Goal: Information Seeking & Learning: Learn about a topic

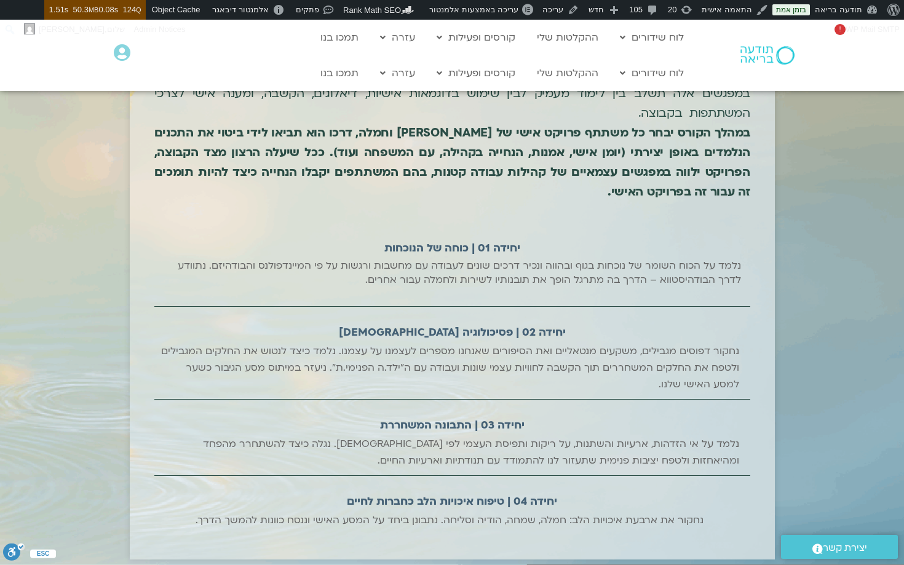
scroll to position [690, 0]
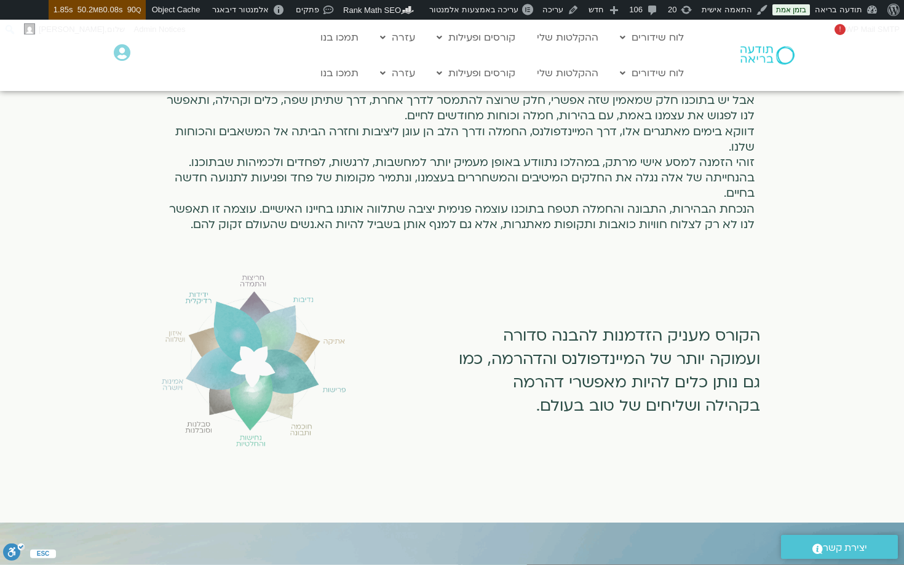
scroll to position [681, 0]
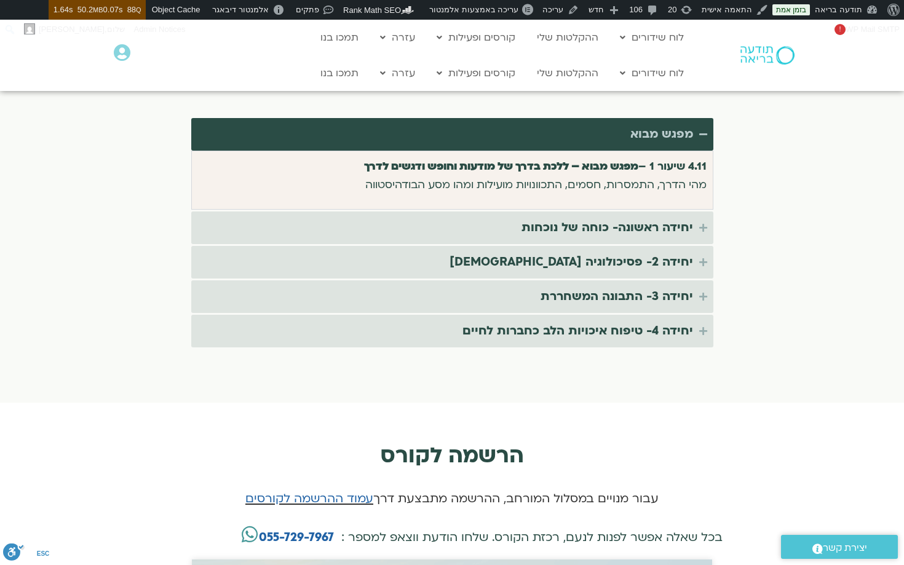
scroll to position [2332, 0]
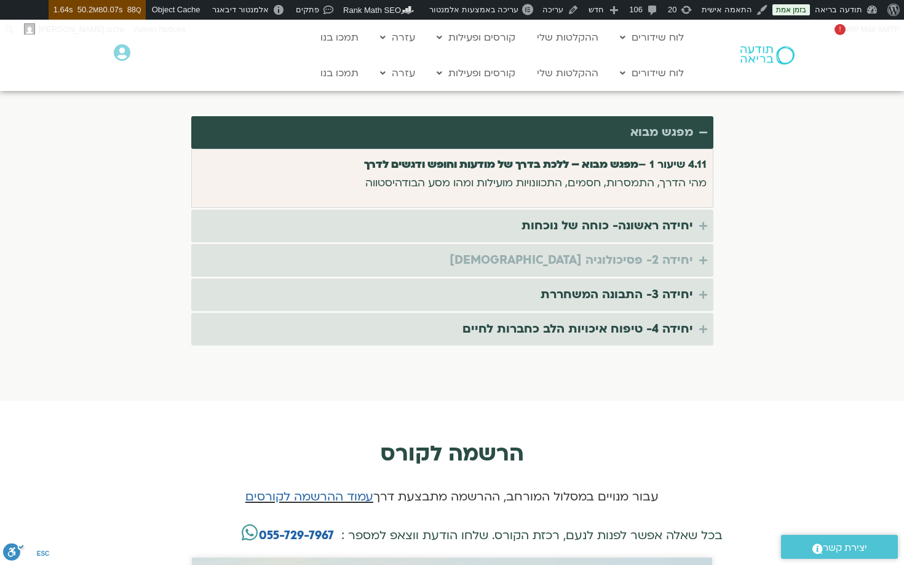
click at [601, 250] on div "יחידה 2- פסיכולוגיה [DEMOGRAPHIC_DATA]" at bounding box center [572, 260] width 244 height 20
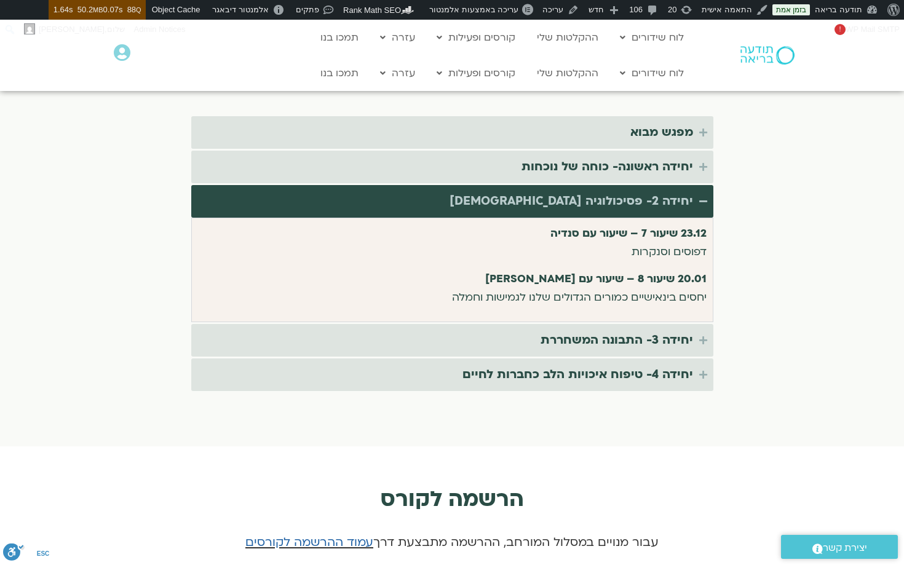
click at [597, 293] on div "23.12 שיעור 7 – שיעור עם סנדיה דפוסים וסנקרות 20.01 שיעור 8 – שיעור עם ערן טייכ…" at bounding box center [452, 270] width 509 height 92
click at [601, 330] on div "יחידה 3- התבונה המשחררת" at bounding box center [617, 340] width 153 height 20
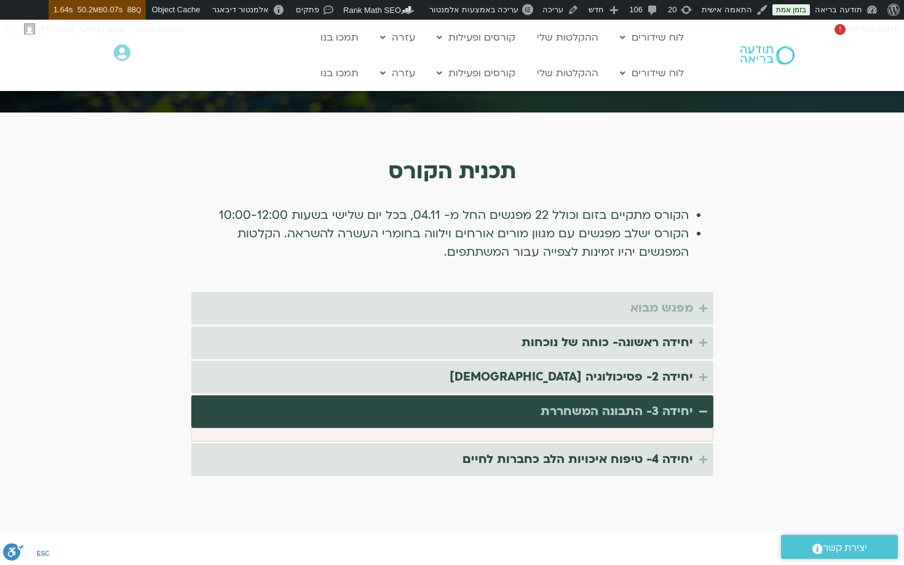
scroll to position [2149, 0]
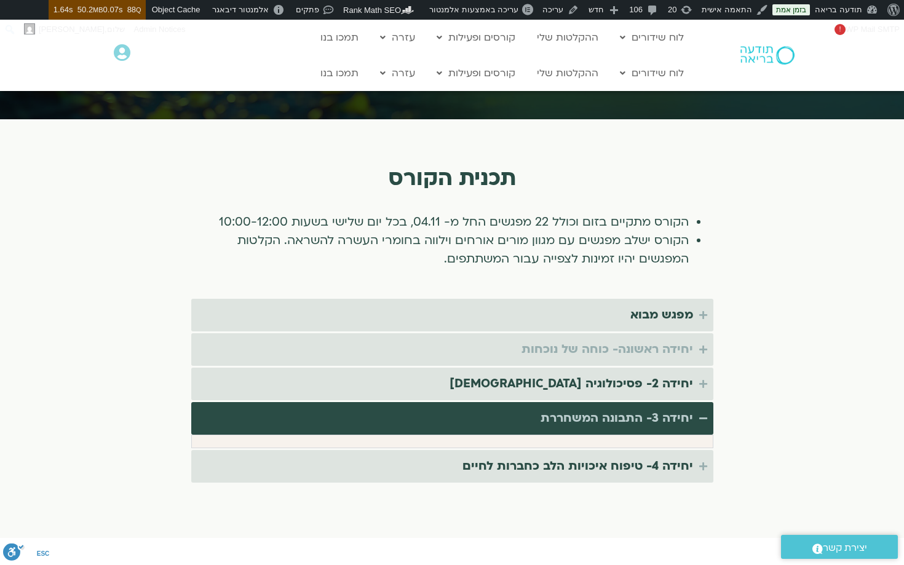
click at [640, 339] on div "יחידה ראשונה- כוחה של נוכחות" at bounding box center [608, 349] width 172 height 20
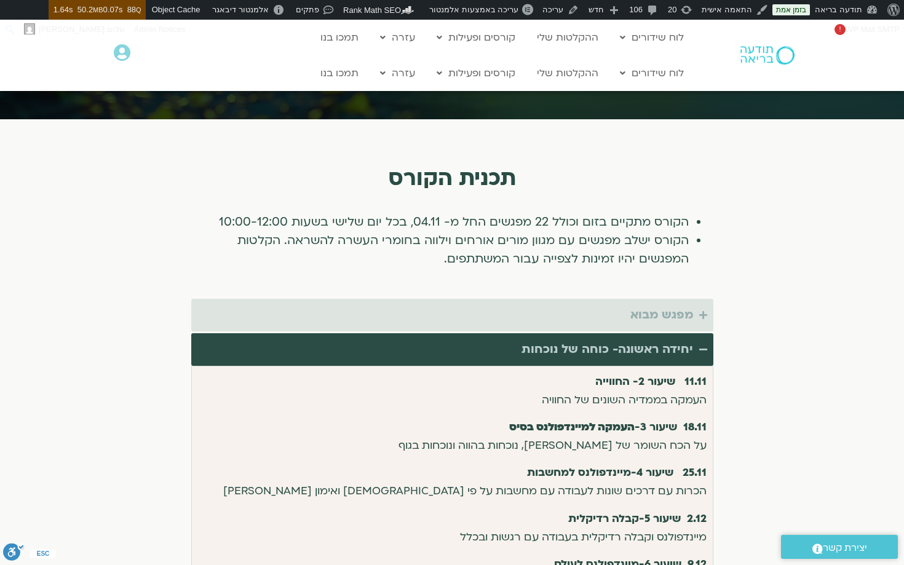
click at [653, 305] on div "מפגש מבוא" at bounding box center [661, 315] width 63 height 20
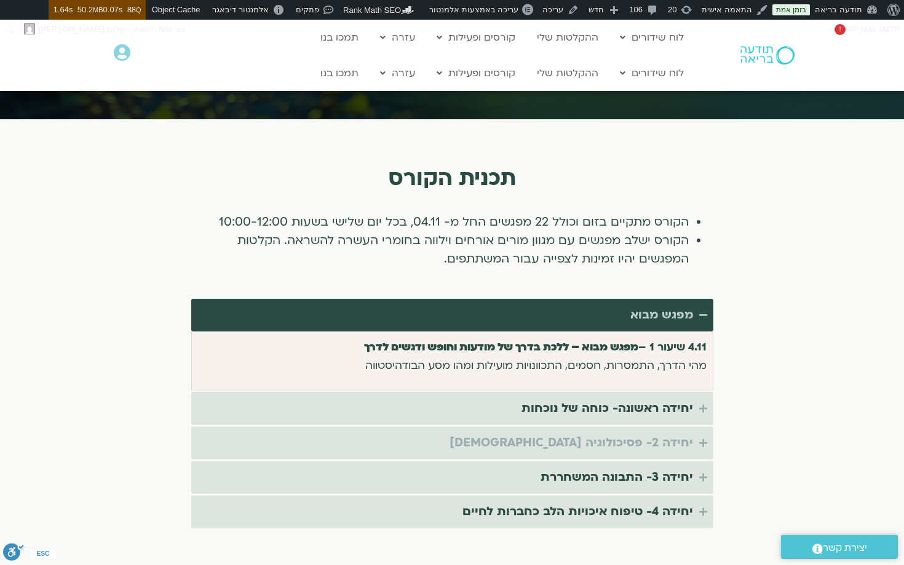
click at [627, 435] on div "יחידה 2- פסיכולוגיה [DEMOGRAPHIC_DATA]" at bounding box center [572, 443] width 244 height 20
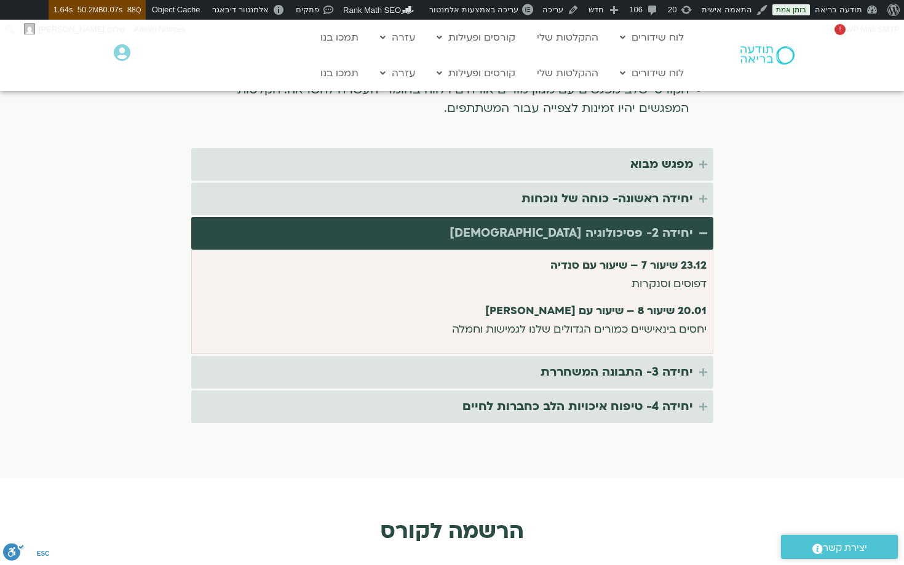
scroll to position [2363, 0]
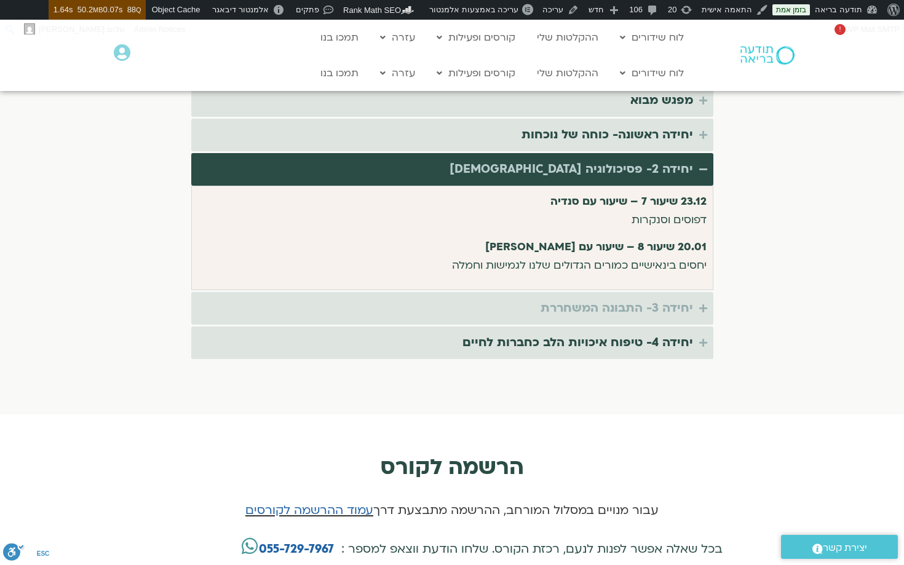
click at [617, 298] on div "יחידה 3- התבונה המשחררת" at bounding box center [617, 308] width 153 height 20
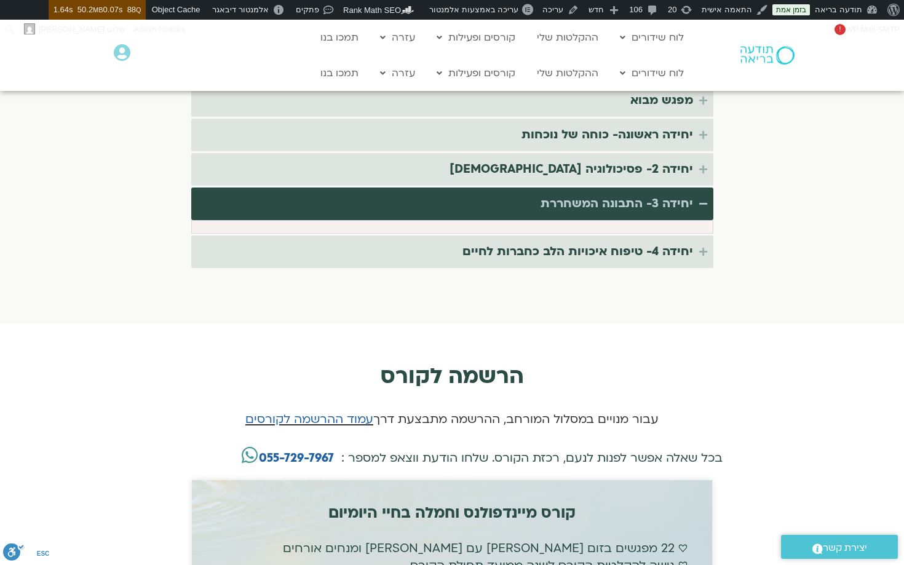
click at [622, 194] on div "יחידה 3- התבונה המשחררת" at bounding box center [617, 204] width 153 height 20
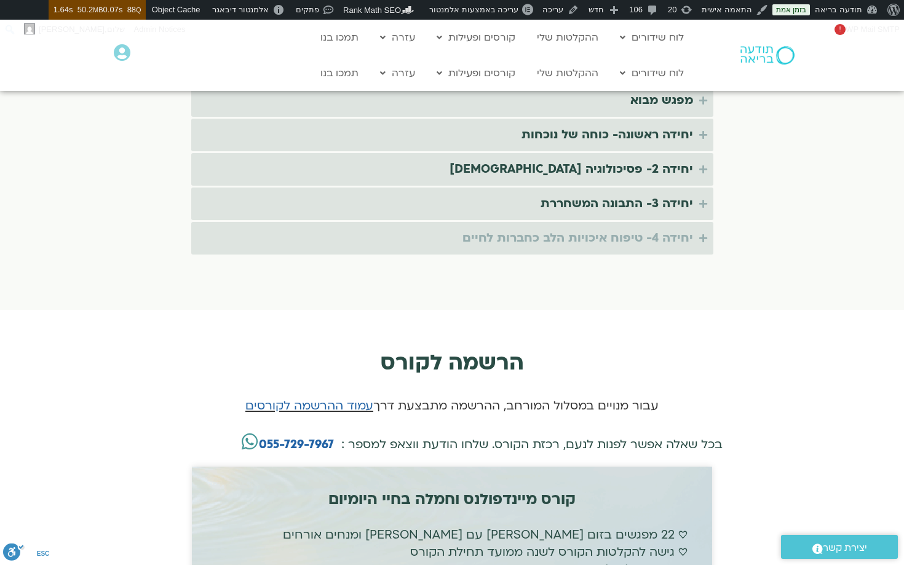
click at [625, 228] on div "יחידה 4- טיפוח איכויות הלב כחברות לחיים" at bounding box center [577, 238] width 231 height 20
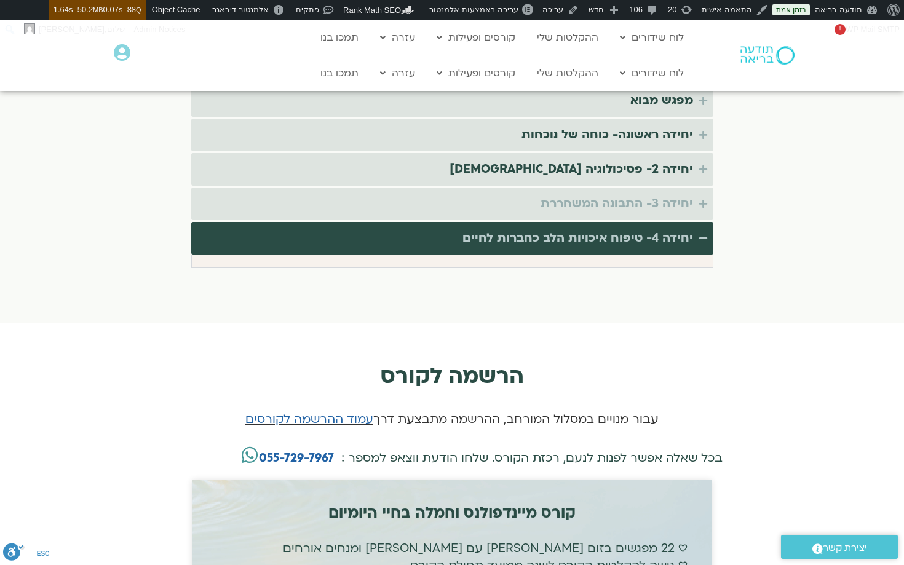
click at [623, 194] on div "יחידה 3- התבונה המשחררת" at bounding box center [617, 204] width 153 height 20
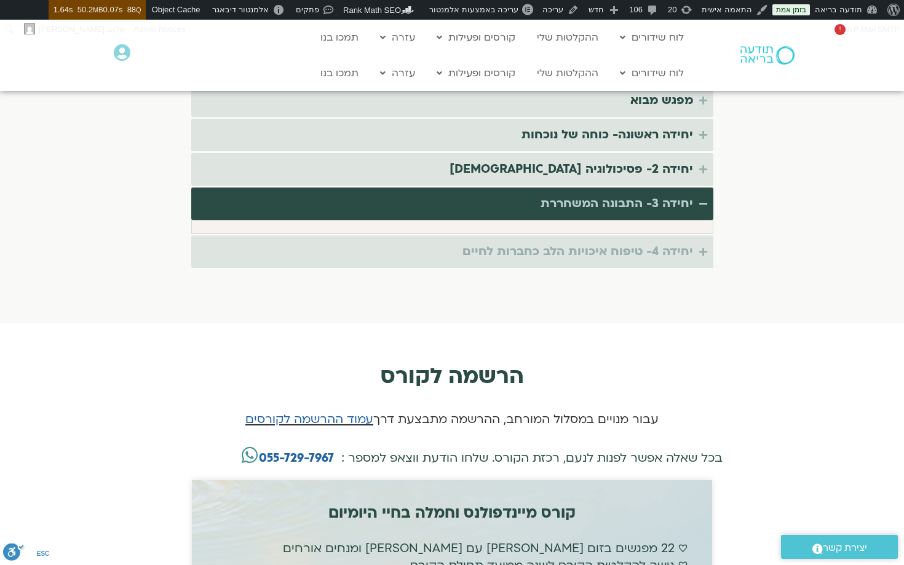
click at [606, 242] on div "יחידה 4- טיפוח איכויות הלב כחברות לחיים" at bounding box center [577, 252] width 231 height 20
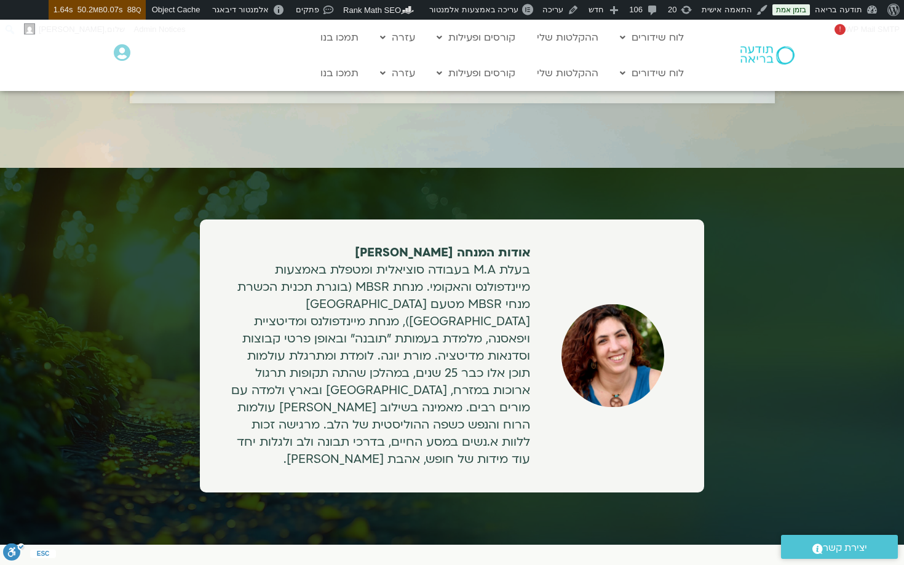
scroll to position [1509, 0]
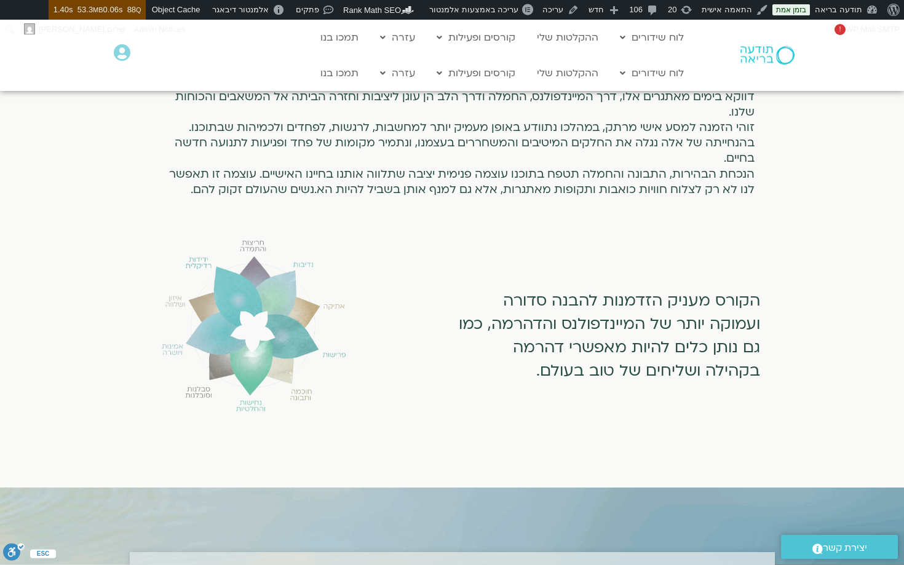
scroll to position [703, 0]
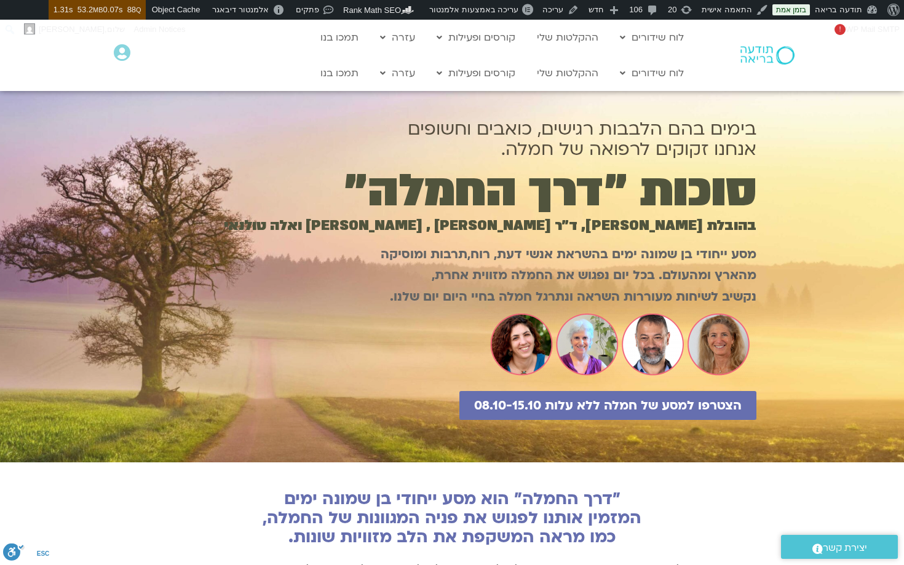
click at [424, 463] on div ""דרך החמלה" הוא מסע ייחודי בן שמונה ימים המזמין אותנו לפגוש את פניה המגוונות של…" at bounding box center [452, 575] width 529 height 228
